Goal: Task Accomplishment & Management: Manage account settings

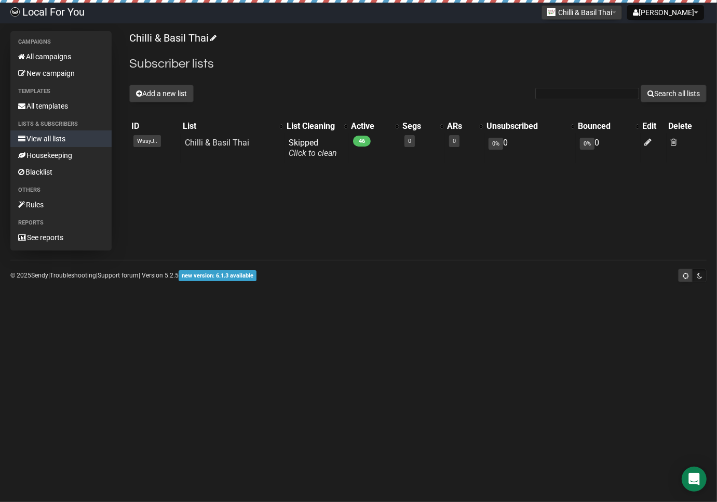
click at [65, 246] on div "Campaigns All campaigns New campaign Templates All templates Lists & subscriber…" at bounding box center [60, 140] width 101 height 219
click at [66, 240] on link "See reports" at bounding box center [60, 237] width 101 height 17
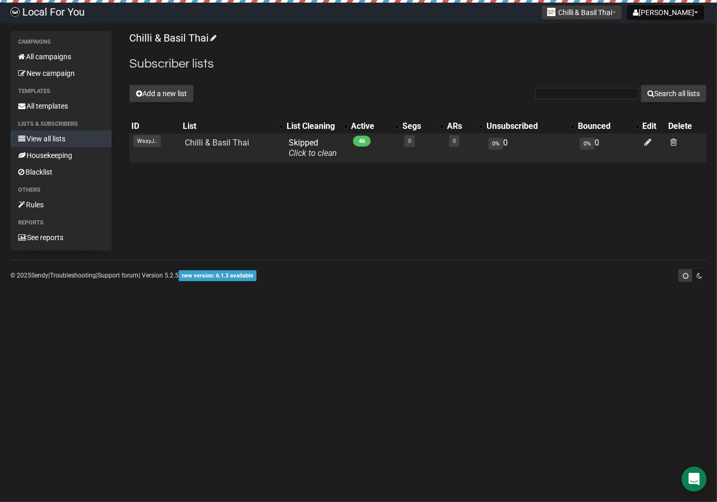
click at [642, 139] on td at bounding box center [654, 147] width 26 height 29
click at [650, 141] on icon at bounding box center [648, 142] width 7 height 9
